Goal: Communication & Community: Answer question/provide support

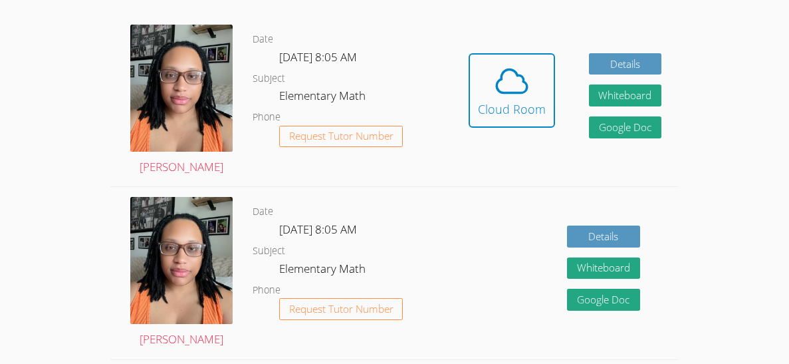
scroll to position [398, 0]
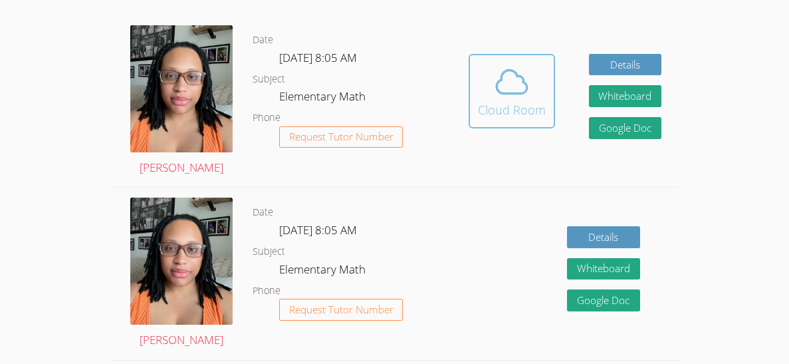
click at [531, 109] on div "Cloud Room" at bounding box center [512, 109] width 68 height 19
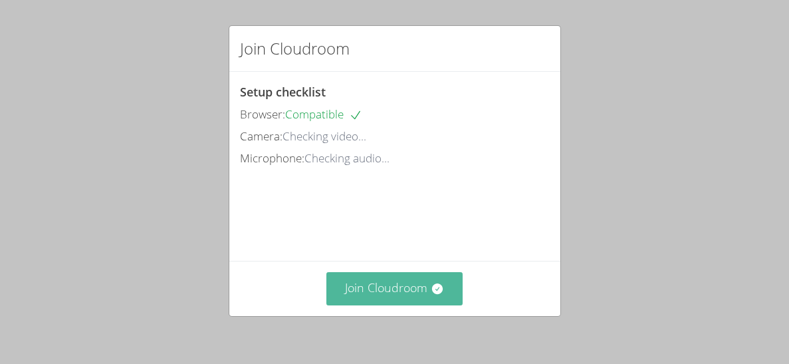
click at [403, 278] on button "Join Cloudroom" at bounding box center [394, 288] width 136 height 33
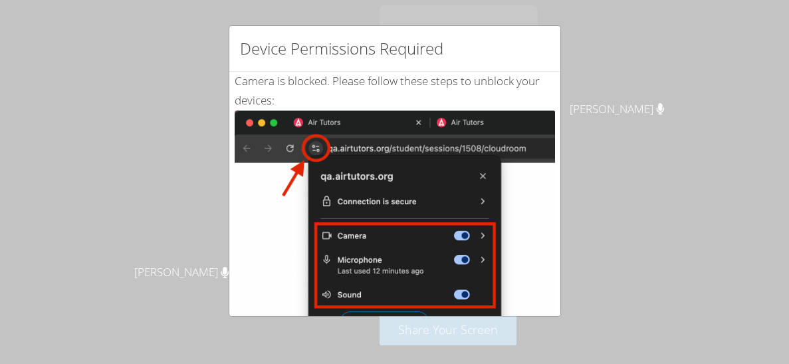
click at [320, 148] on img at bounding box center [395, 260] width 320 height 300
click at [530, 255] on img at bounding box center [395, 260] width 320 height 300
click at [529, 197] on img at bounding box center [395, 260] width 320 height 300
drag, startPoint x: 552, startPoint y: 25, endPoint x: 552, endPoint y: 32, distance: 6.7
click at [552, 32] on div "Device Permissions Required" at bounding box center [394, 49] width 331 height 46
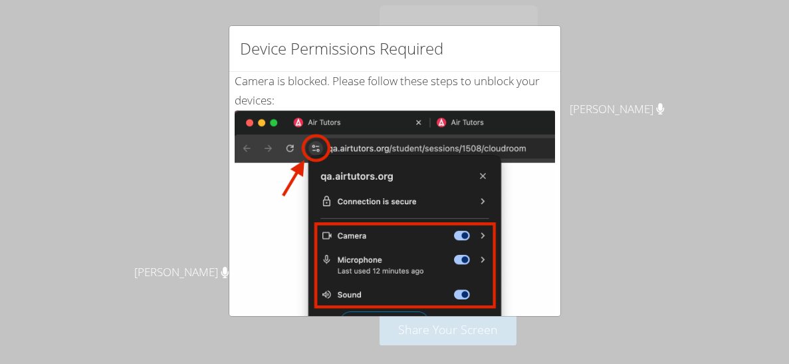
drag, startPoint x: 538, startPoint y: 41, endPoint x: 512, endPoint y: 77, distance: 44.3
click at [512, 77] on div "Device Permissions Required Camera is blocked . Please follow these steps to un…" at bounding box center [395, 170] width 332 height 291
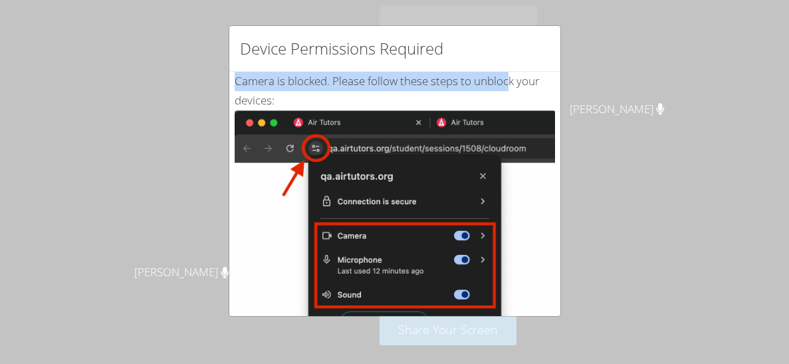
click at [408, 78] on div "Camera is blocked . Please follow these steps to unblock your devices: Click th…" at bounding box center [395, 322] width 320 height 500
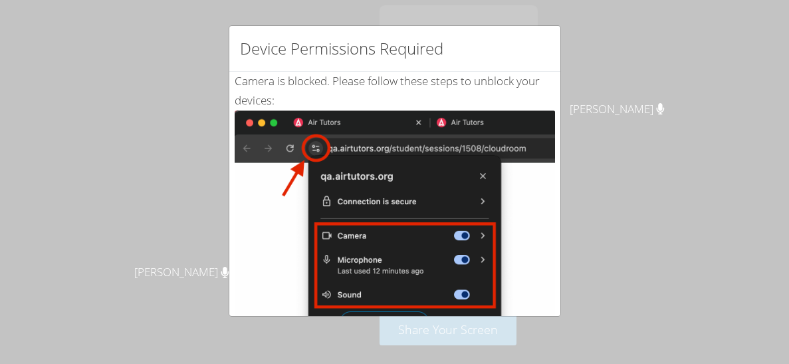
click at [319, 148] on img at bounding box center [395, 260] width 320 height 300
click at [502, 76] on div "Camera is blocked . Please follow these steps to unblock your devices: Click th…" at bounding box center [395, 322] width 320 height 500
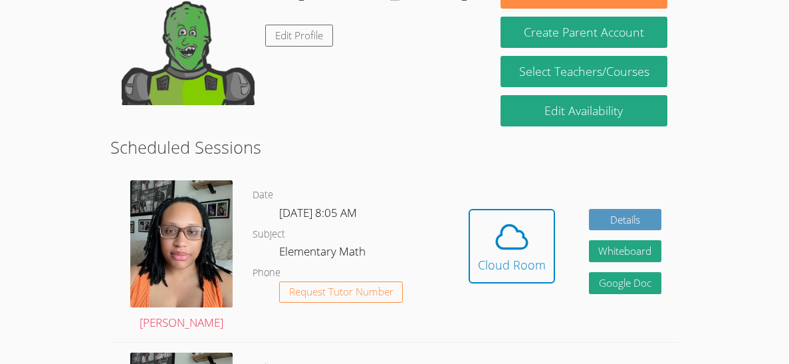
scroll to position [265, 0]
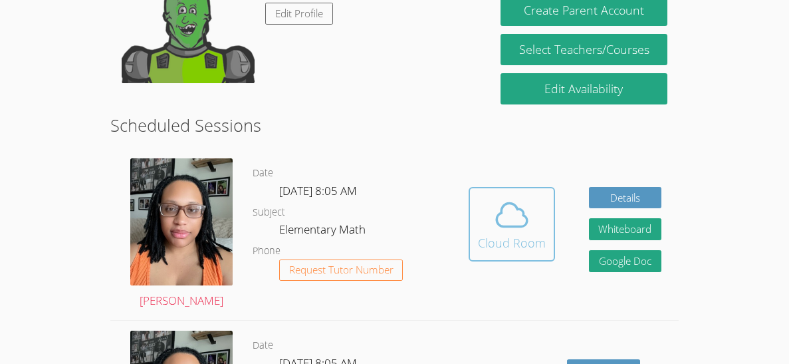
click at [521, 193] on button "Cloud Room" at bounding box center [512, 224] width 86 height 74
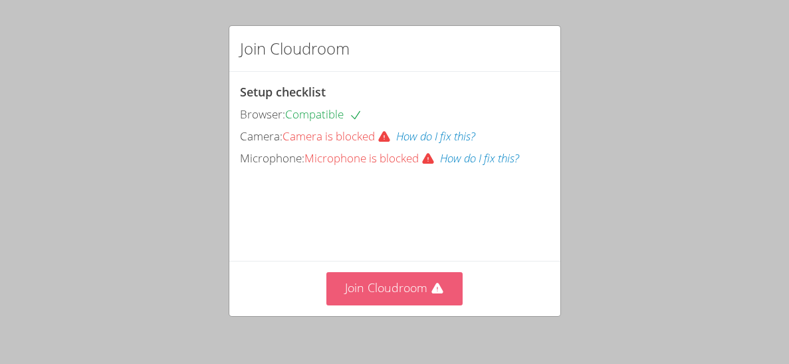
click at [441, 292] on icon at bounding box center [436, 287] width 11 height 11
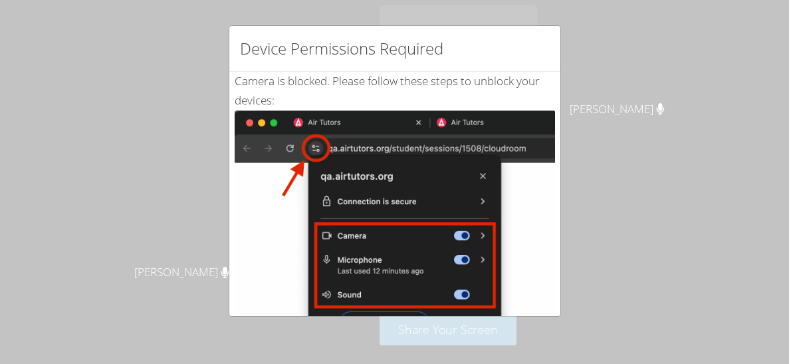
click at [81, 138] on div "Device Permissions Required Camera is blocked . Please follow these steps to un…" at bounding box center [394, 182] width 789 height 364
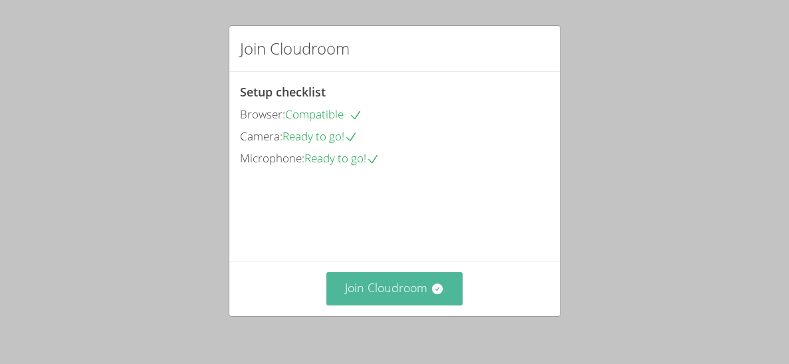
click at [367, 286] on button "Join Cloudroom" at bounding box center [394, 288] width 136 height 33
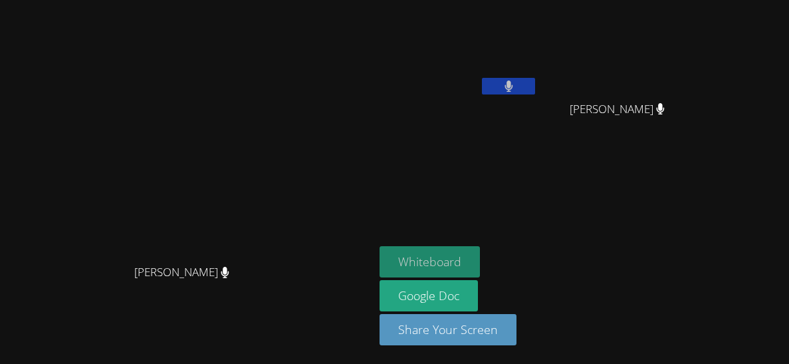
click at [480, 260] on button "Whiteboard" at bounding box center [429, 261] width 100 height 31
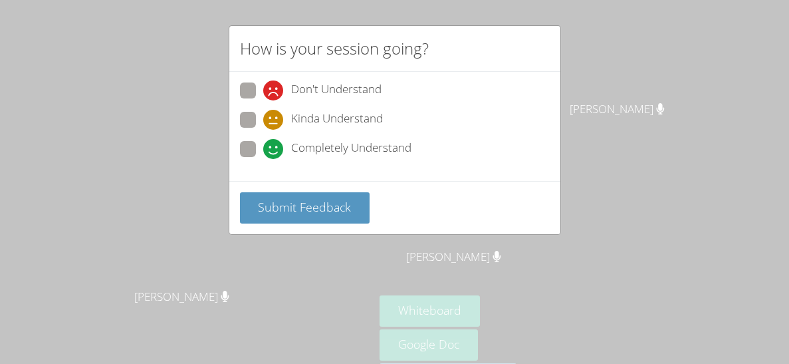
click at [263, 159] on span at bounding box center [263, 159] width 0 height 0
click at [263, 144] on input "Completely Understand" at bounding box center [268, 146] width 11 height 11
radio input "true"
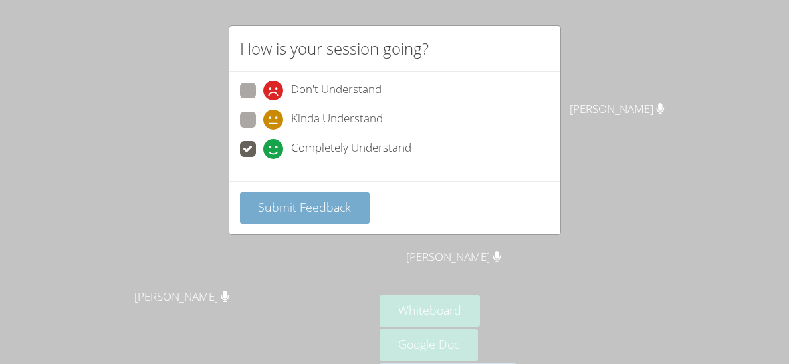
click at [295, 201] on span "Submit Feedback" at bounding box center [304, 207] width 93 height 16
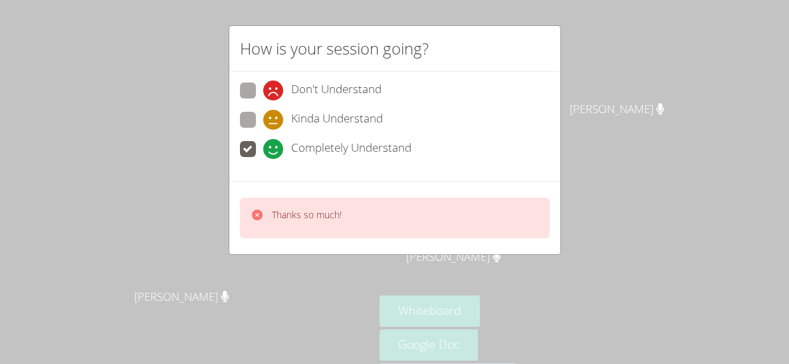
click at [98, 267] on div "How is your session going? Don't Understand Kinda Understand Completely Underst…" at bounding box center [394, 182] width 789 height 364
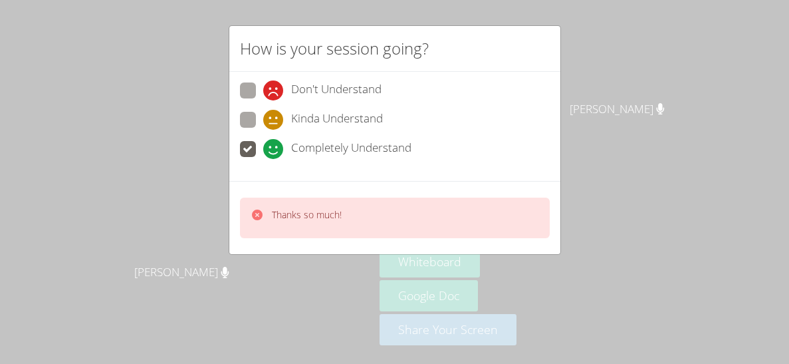
click at [322, 187] on div "Thanks so much!" at bounding box center [394, 217] width 331 height 73
click at [166, 224] on div "How is your session going? Don't Understand Kinda Understand Completely Underst…" at bounding box center [394, 182] width 789 height 364
